Goal: Transaction & Acquisition: Purchase product/service

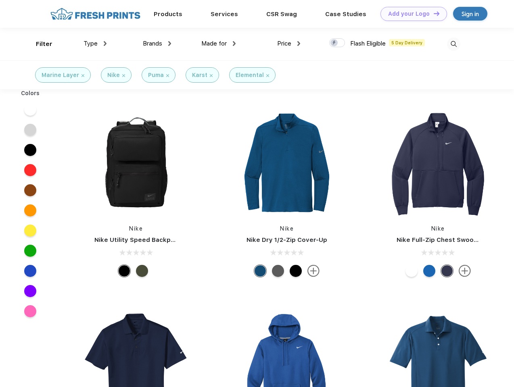
click at [410, 14] on link "Add your Logo Design Tool" at bounding box center [413, 14] width 67 height 14
click at [0, 0] on div "Design Tool" at bounding box center [0, 0] width 0 height 0
click at [433, 13] on link "Add your Logo Design Tool" at bounding box center [413, 14] width 67 height 14
click at [39, 44] on div "Filter" at bounding box center [44, 44] width 17 height 9
click at [95, 44] on span "Type" at bounding box center [90, 43] width 14 height 7
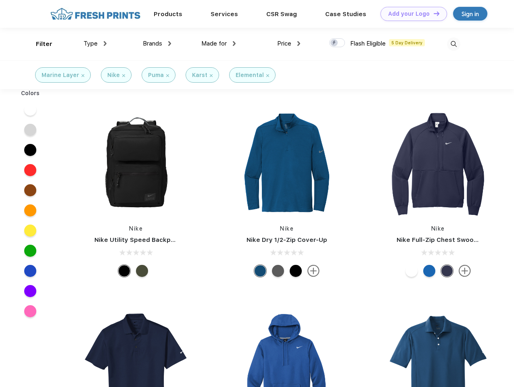
click at [157, 44] on span "Brands" at bounding box center [152, 43] width 19 height 7
click at [219, 44] on span "Made for" at bounding box center [213, 43] width 25 height 7
click at [289, 44] on span "Price" at bounding box center [284, 43] width 14 height 7
click at [337, 43] on div at bounding box center [337, 42] width 16 height 9
click at [334, 43] on input "checkbox" at bounding box center [331, 40] width 5 height 5
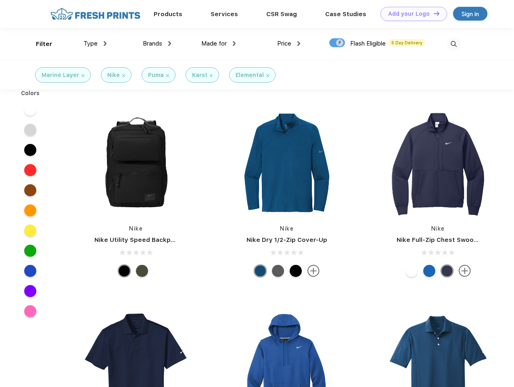
click at [453, 44] on img at bounding box center [453, 43] width 13 height 13
